Goal: Navigation & Orientation: Understand site structure

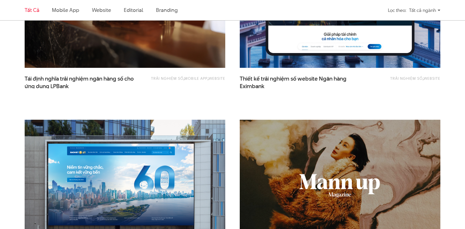
scroll to position [499, 0]
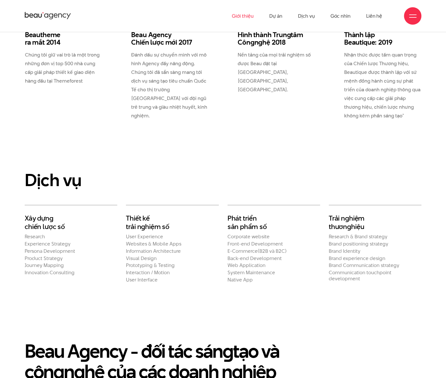
scroll to position [946, 0]
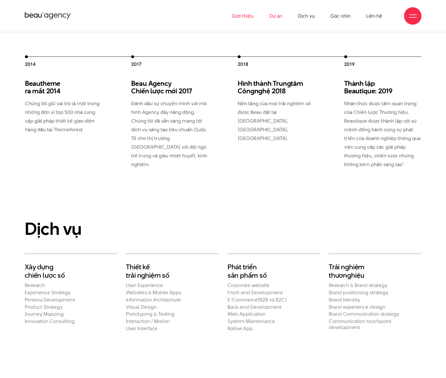
click at [278, 18] on link "Dự án" at bounding box center [275, 16] width 13 height 32
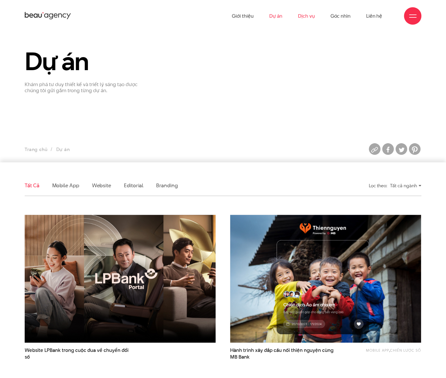
click at [309, 18] on link "Dịch vụ" at bounding box center [306, 16] width 17 height 32
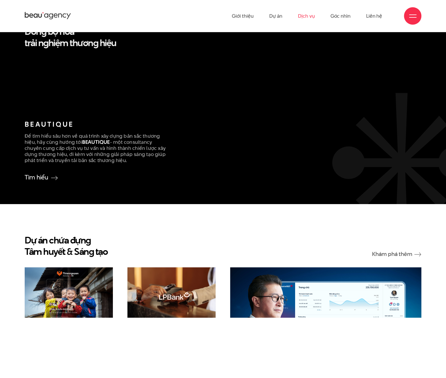
scroll to position [1218, 0]
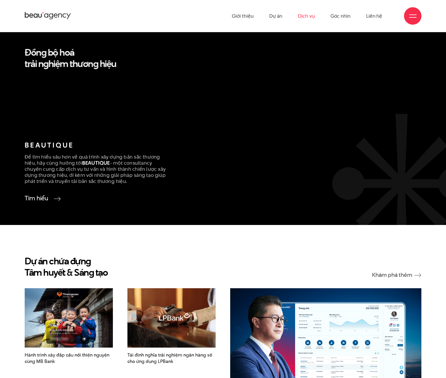
click at [56, 197] on img at bounding box center [57, 199] width 7 height 4
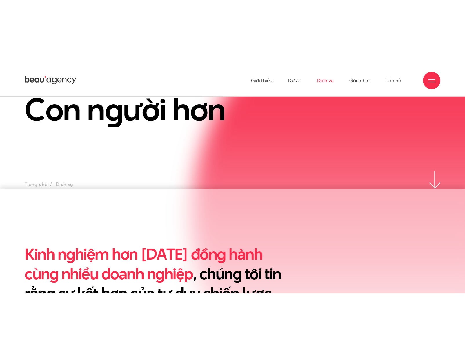
scroll to position [0, 0]
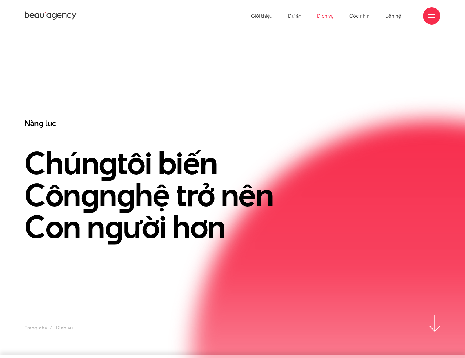
click at [324, 15] on link "Dịch vụ" at bounding box center [325, 16] width 17 height 32
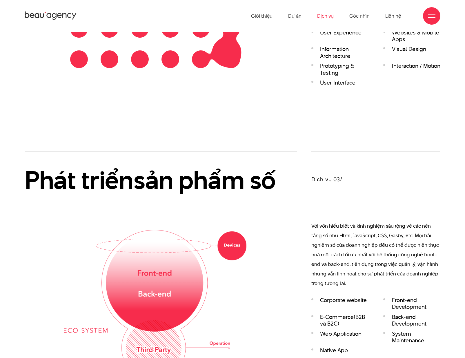
scroll to position [1044, 0]
